Goal: Find specific page/section: Find specific page/section

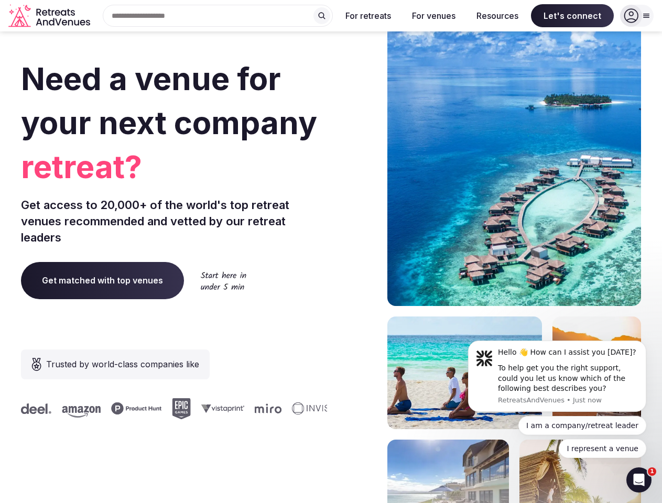
click at [331, 252] on div "Need a venue for your next company retreat? Get access to 20,000+ of the world'…" at bounding box center [331, 314] width 620 height 632
click at [218, 16] on div "Search Popular Destinations [GEOGRAPHIC_DATA], [GEOGRAPHIC_DATA] [GEOGRAPHIC_DA…" at bounding box center [213, 16] width 238 height 22
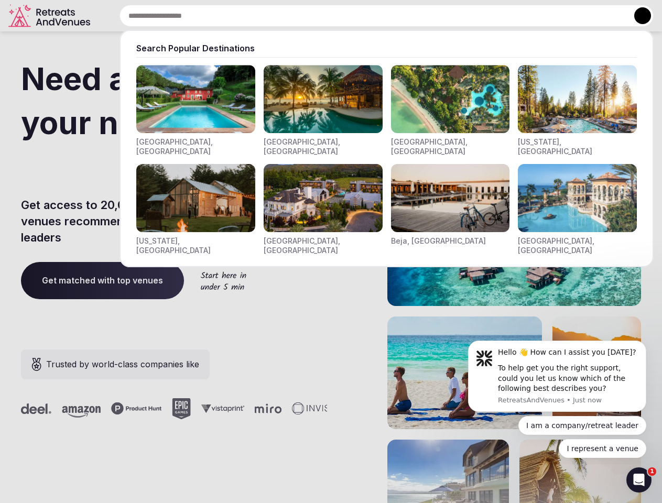
click at [322, 16] on input "text" at bounding box center [387, 16] width 534 height 22
click at [368, 16] on input "text" at bounding box center [387, 16] width 534 height 22
click at [433, 16] on input "text" at bounding box center [387, 16] width 534 height 22
click at [497, 16] on input "text" at bounding box center [387, 16] width 534 height 22
click at [572, 16] on input "text" at bounding box center [387, 16] width 534 height 22
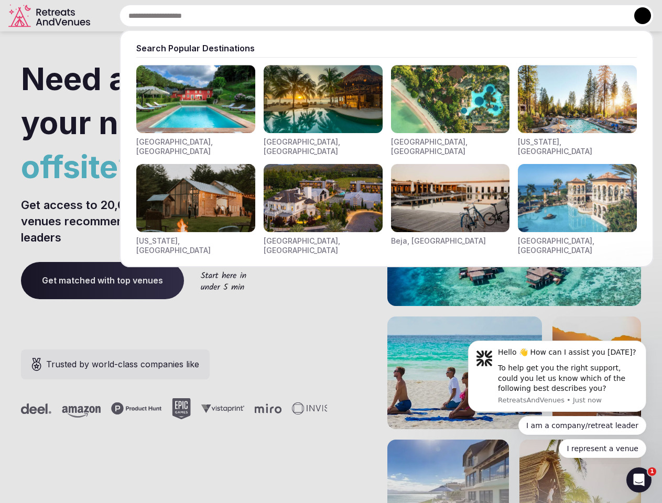
click at [637, 16] on button at bounding box center [642, 15] width 17 height 17
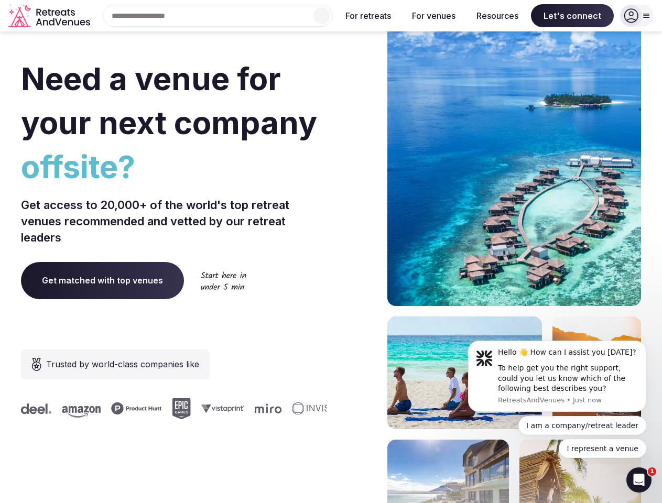
click at [557, 376] on div "To help get you the right support, could you let us know which of the following…" at bounding box center [568, 378] width 140 height 31
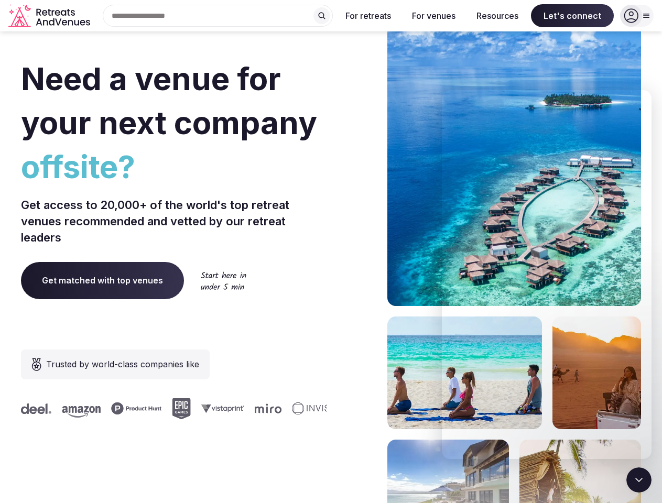
click at [648, 344] on section "Need a venue for your next company offsite? Get access to 20,000+ of the world'…" at bounding box center [331, 314] width 662 height 632
